Goal: Task Accomplishment & Management: Use online tool/utility

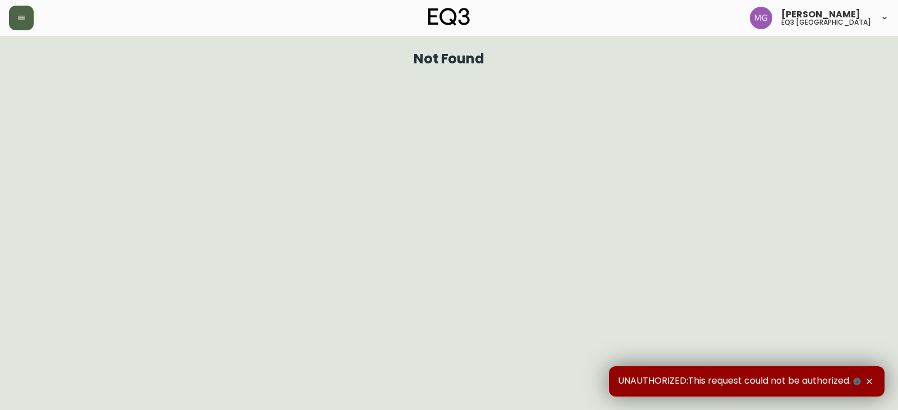
click at [24, 23] on button "button" at bounding box center [21, 18] width 25 height 25
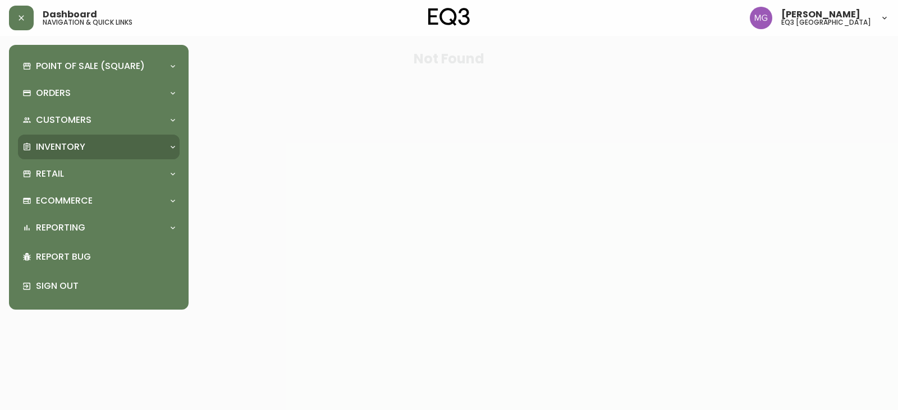
click at [61, 142] on p "Inventory" at bounding box center [60, 147] width 49 height 12
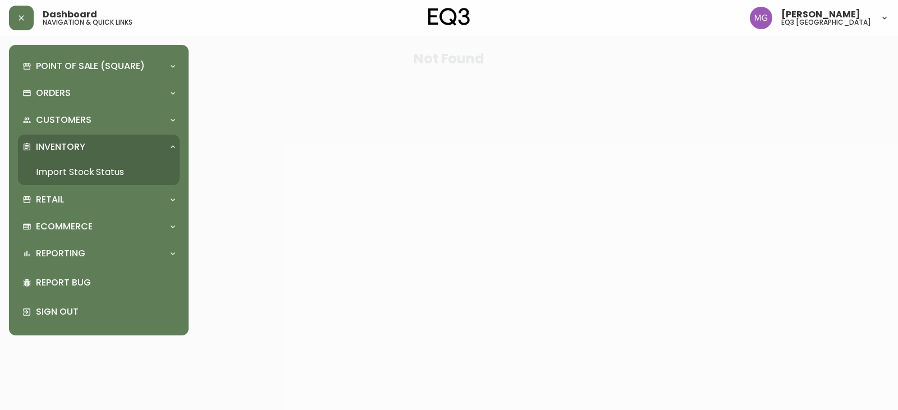
click at [70, 174] on link "Import Stock Status" at bounding box center [99, 172] width 162 height 26
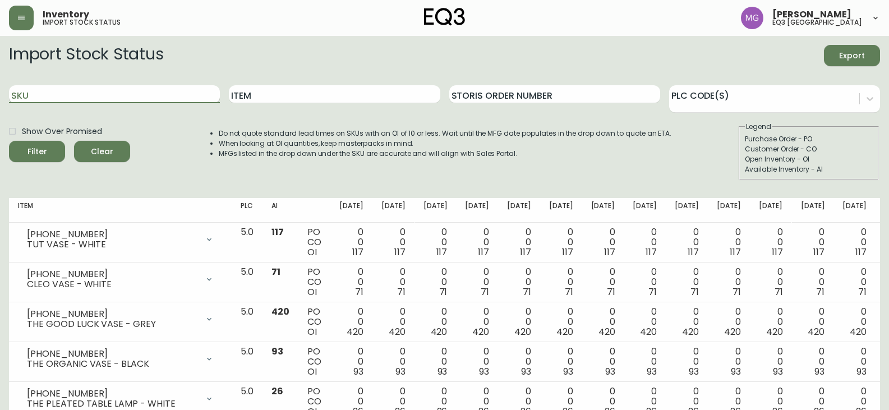
click at [83, 93] on input "SKU" at bounding box center [114, 94] width 211 height 18
paste input "3020-850-13"
click at [9, 141] on button "Filter" at bounding box center [37, 151] width 56 height 21
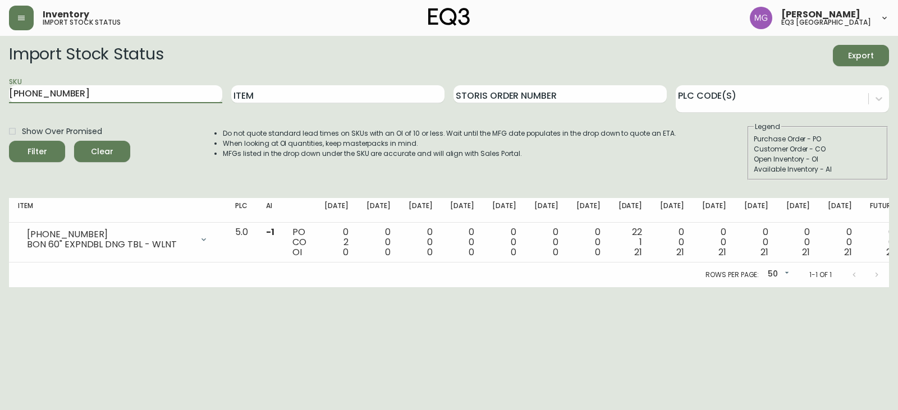
drag, startPoint x: 70, startPoint y: 91, endPoint x: 0, endPoint y: 107, distance: 71.3
click at [0, 108] on main "Import Stock Status Export SKU 3020-850-13 Item Storis Order Number PLC Code(s)…" at bounding box center [449, 161] width 898 height 251
paste input "381-4"
type input "3020-381-4"
click at [9, 141] on button "Filter" at bounding box center [37, 151] width 56 height 21
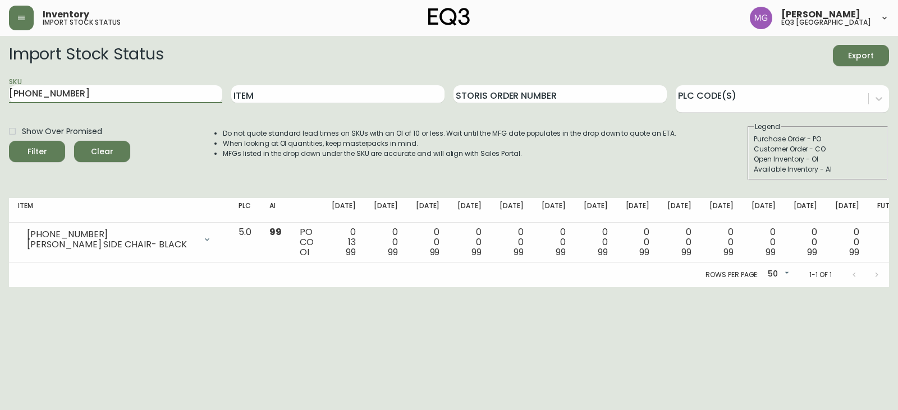
drag, startPoint x: 71, startPoint y: 89, endPoint x: 0, endPoint y: 88, distance: 71.3
click at [0, 88] on main "Import Stock Status Export SKU 3020-381-4 Item Storis Order Number PLC Code(s) …" at bounding box center [449, 161] width 898 height 251
click at [334, 93] on input "Item" at bounding box center [337, 94] width 213 height 18
type input "TINO"
click at [9, 141] on button "Filter" at bounding box center [37, 151] width 56 height 21
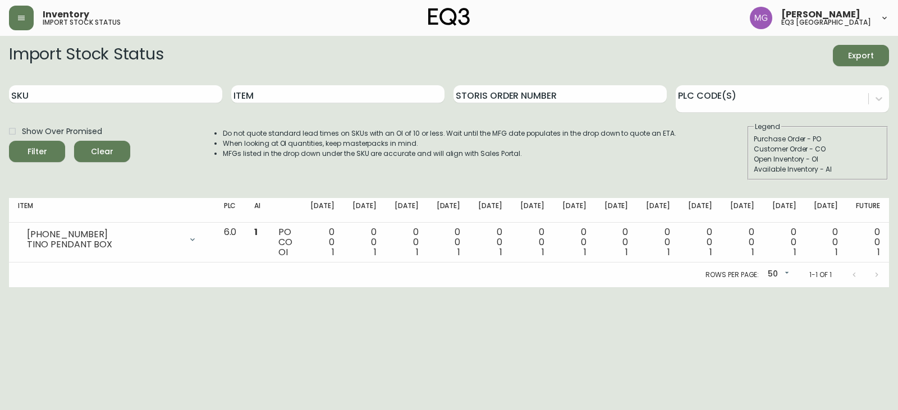
click at [470, 15] on div "Inventory import stock status Maxime Gagne eq3 quebec city" at bounding box center [449, 18] width 880 height 36
click at [461, 15] on img at bounding box center [449, 17] width 42 height 18
